Goal: Information Seeking & Learning: Find specific fact

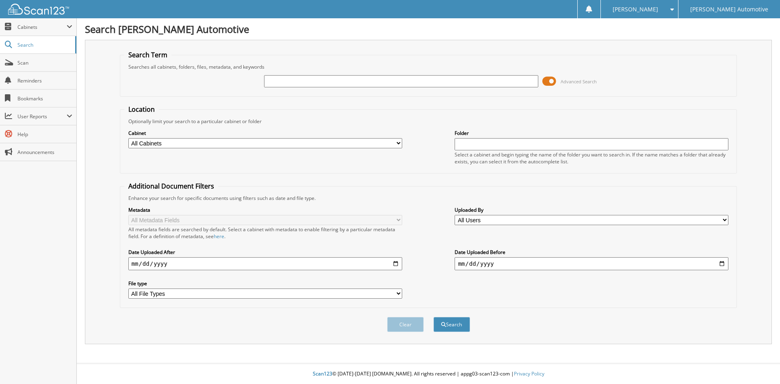
click at [286, 86] on input "text" at bounding box center [401, 81] width 274 height 12
type input "[PERSON_NAME]"
click at [434, 317] on button "Search" at bounding box center [452, 324] width 37 height 15
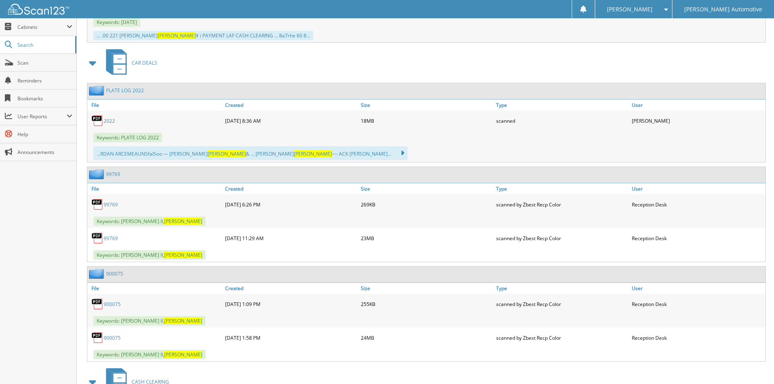
scroll to position [2357, 0]
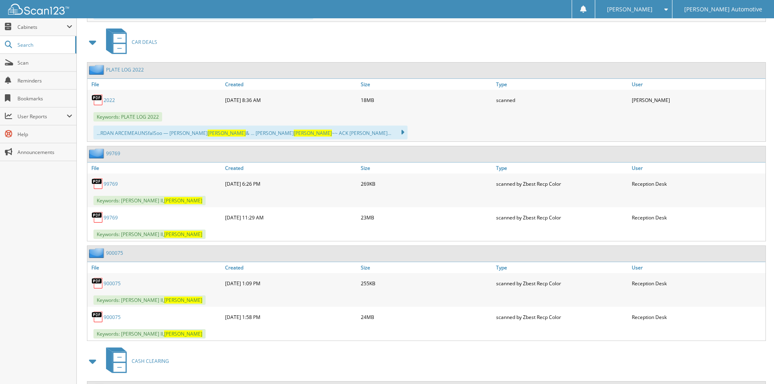
click at [111, 317] on link "900075" at bounding box center [112, 317] width 17 height 7
